Goal: Information Seeking & Learning: Learn about a topic

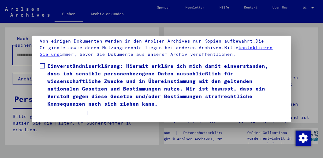
scroll to position [47, 0]
click at [45, 65] on span at bounding box center [42, 65] width 5 height 5
click at [59, 111] on button "Ich stimme zu" at bounding box center [64, 117] width 48 height 12
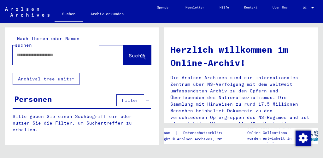
click at [61, 52] on input "text" at bounding box center [60, 55] width 88 height 7
type input "**********"
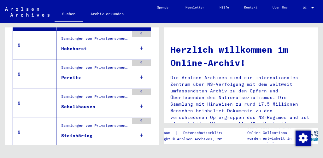
scroll to position [150, 0]
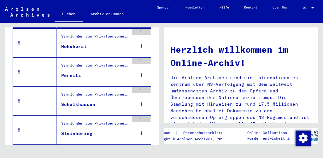
click at [88, 122] on div "Sammlungen von Privatpersonen und kleinen Archiven > Sammlung [PERSON_NAME] > H…" at bounding box center [95, 125] width 68 height 9
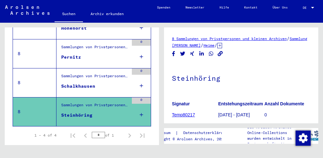
click at [86, 98] on div "Sammlungen von Privatpersonen und kleinen Archiven > Sammlung [PERSON_NAME] > H…" at bounding box center [92, 112] width 72 height 29
click at [204, 40] on link "8 Sammlungen von Privatpersonen und kleinen Archiven" at bounding box center [229, 38] width 115 height 5
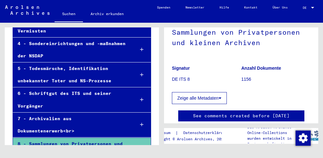
scroll to position [36, 0]
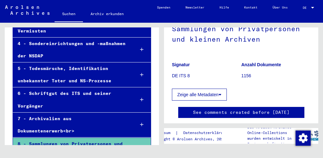
click at [219, 92] on button "Zeige alle Metadaten" at bounding box center [199, 95] width 55 height 12
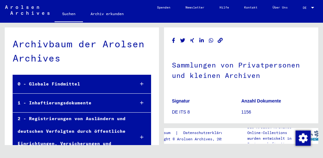
scroll to position [0, 0]
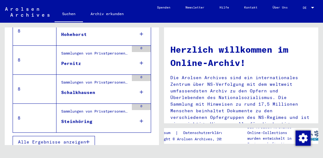
scroll to position [161, 0]
click at [86, 136] on button "Alle Ergebnisse anzeigen" at bounding box center [54, 142] width 82 height 12
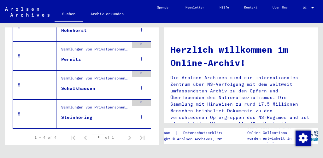
scroll to position [149, 0]
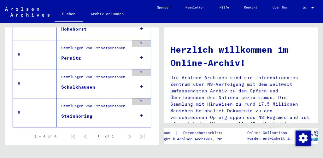
click at [82, 103] on div "Sammlungen von Privatpersonen und kleinen Archiven > Sammlung [PERSON_NAME] > H…" at bounding box center [95, 107] width 68 height 9
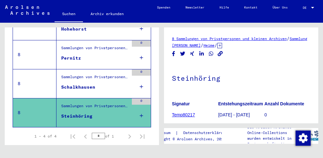
click at [189, 114] on link "Temp80217" at bounding box center [183, 114] width 23 height 5
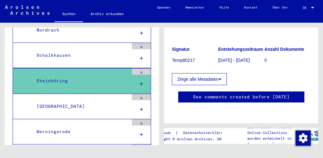
scroll to position [289, 0]
click at [141, 75] on div at bounding box center [141, 84] width 19 height 19
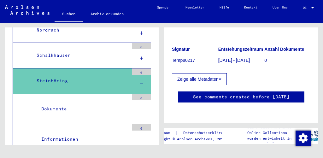
click at [69, 133] on div "Informationen" at bounding box center [83, 139] width 92 height 12
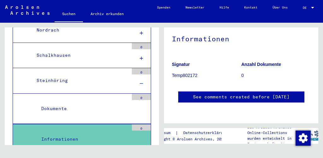
scroll to position [219, 0]
click at [68, 103] on div "Dokumente" at bounding box center [83, 109] width 92 height 12
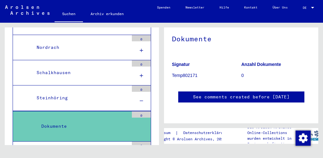
scroll to position [473, 0]
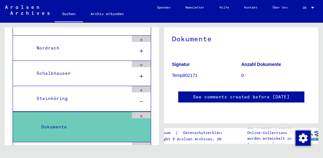
click at [80, 92] on div "Steinhöring" at bounding box center [80, 98] width 97 height 12
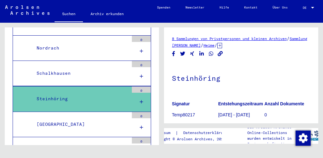
click at [80, 93] on div "Steinhöring" at bounding box center [80, 99] width 97 height 12
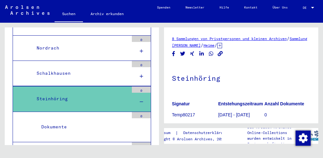
click at [80, 93] on div "Steinhöring" at bounding box center [80, 99] width 97 height 12
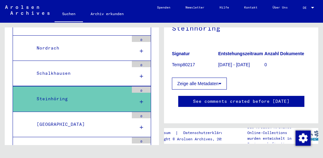
scroll to position [51, 0]
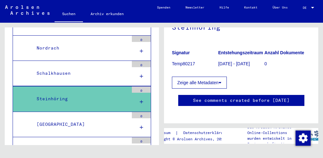
click at [221, 84] on icon at bounding box center [220, 82] width 3 height 4
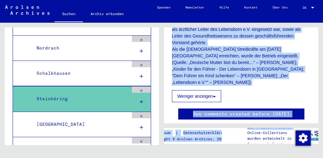
scroll to position [181, 0]
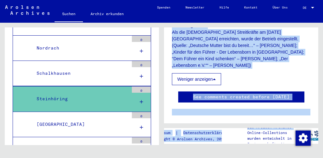
drag, startPoint x: 172, startPoint y: 82, endPoint x: 258, endPoint y: 49, distance: 91.6
click at [258, 49] on p "Das [PERSON_NAME] wurde am [DATE] als das erstes Entbindungs- und Kinderheim de…" at bounding box center [241, 18] width 139 height 99
copy p "Das [PERSON_NAME] wurde am [DATE] als das erstes Entbindungs- und Kinderheim de…"
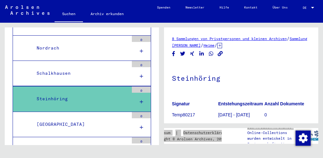
scroll to position [0, 0]
click at [239, 45] on link "Sammlung [PERSON_NAME]" at bounding box center [239, 41] width 135 height 11
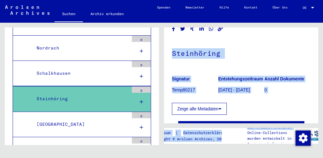
scroll to position [14, 0]
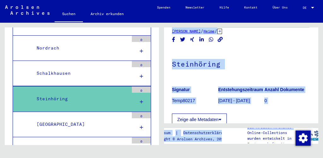
click at [193, 114] on button "Zeige alle Metadaten" at bounding box center [199, 120] width 55 height 12
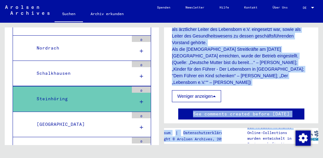
scroll to position [157, 0]
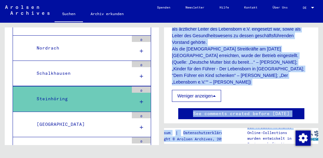
drag, startPoint x: 259, startPoint y: 55, endPoint x: 276, endPoint y: 77, distance: 27.2
click at [276, 77] on p "Das [PERSON_NAME] wurde am [DATE] als das erstes Entbindungs- und Kinderheim de…" at bounding box center [241, 35] width 139 height 99
copy p "[PERSON_NAME]; „Kinder für den Führer - Der Lebensborn in [GEOGRAPHIC_DATA]; “D…"
